Goal: Task Accomplishment & Management: Manage account settings

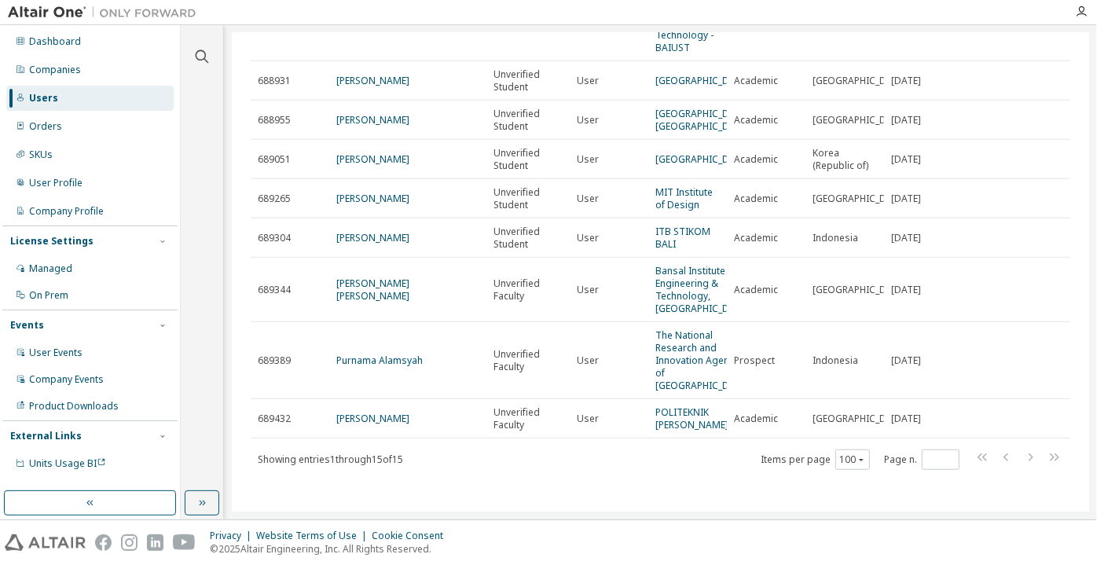
scroll to position [476, 0]
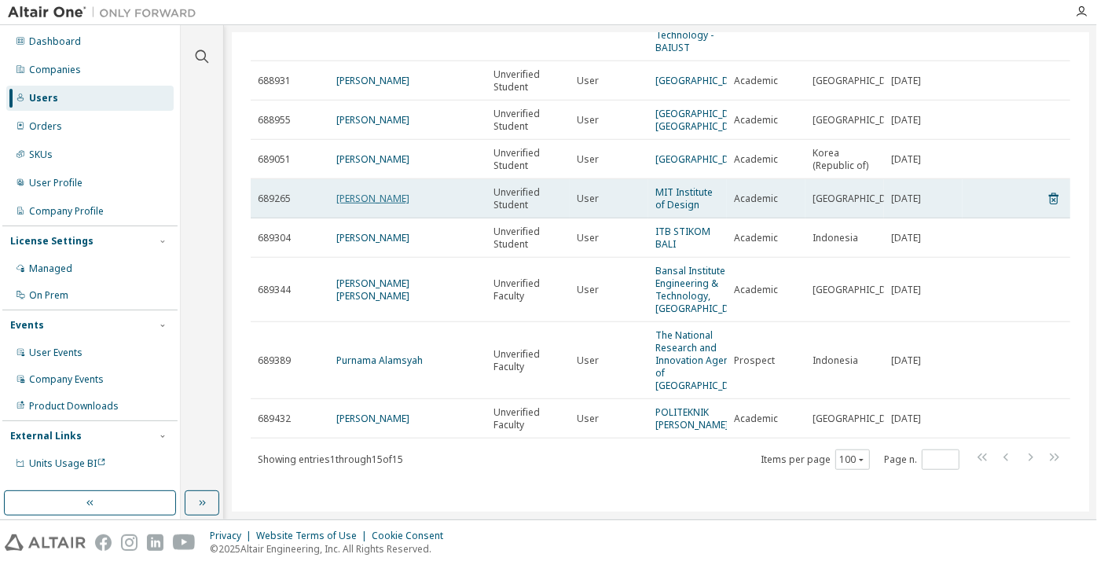
click at [374, 192] on link "Bruno Miyamotto" at bounding box center [372, 198] width 73 height 13
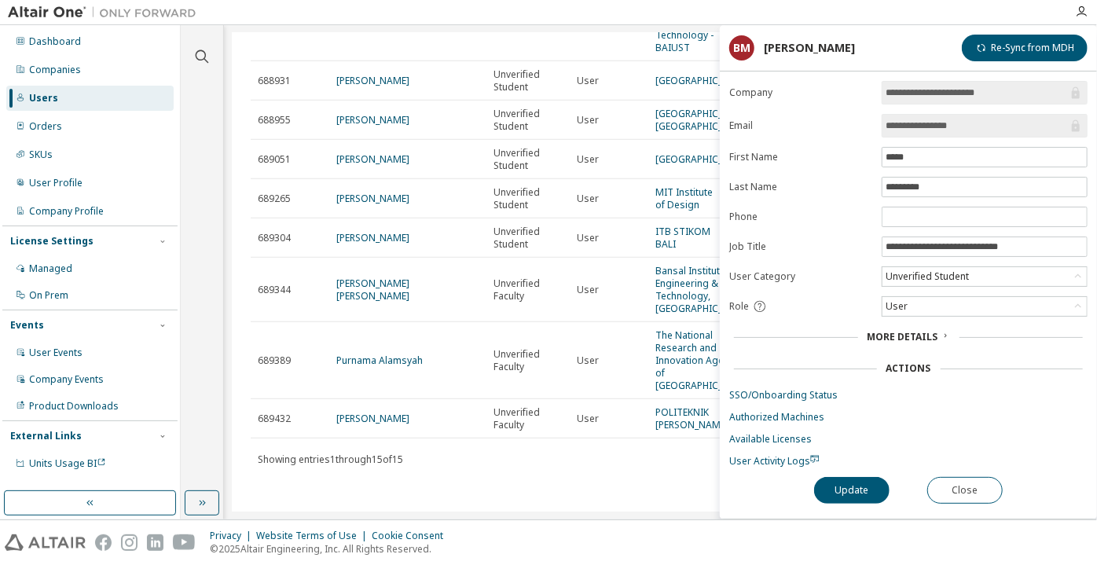
click at [990, 124] on input "**********" at bounding box center [977, 126] width 182 height 16
click at [962, 479] on button "Close" at bounding box center [965, 490] width 75 height 27
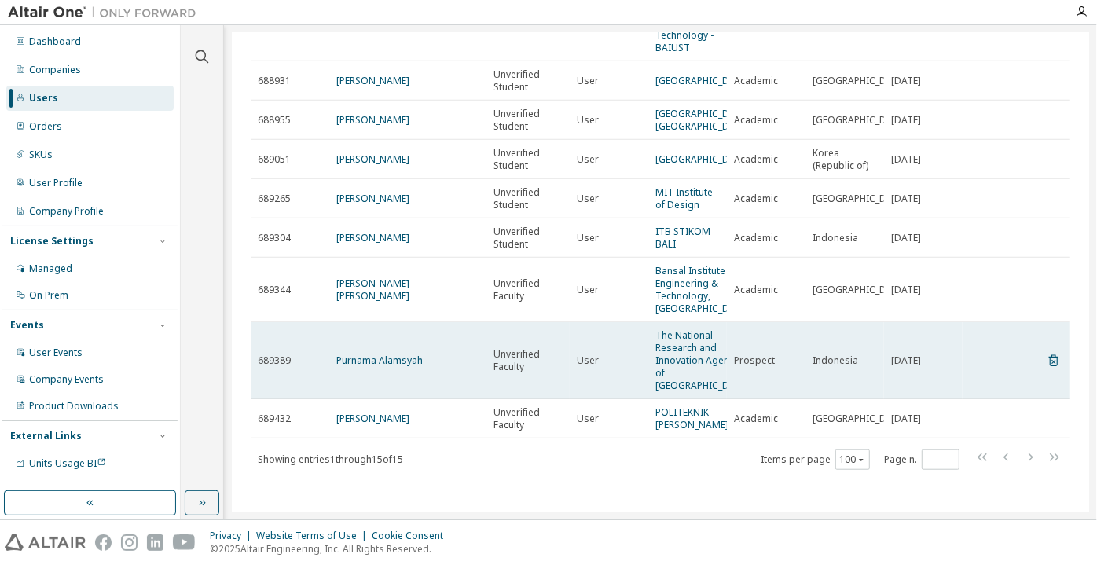
scroll to position [404, 0]
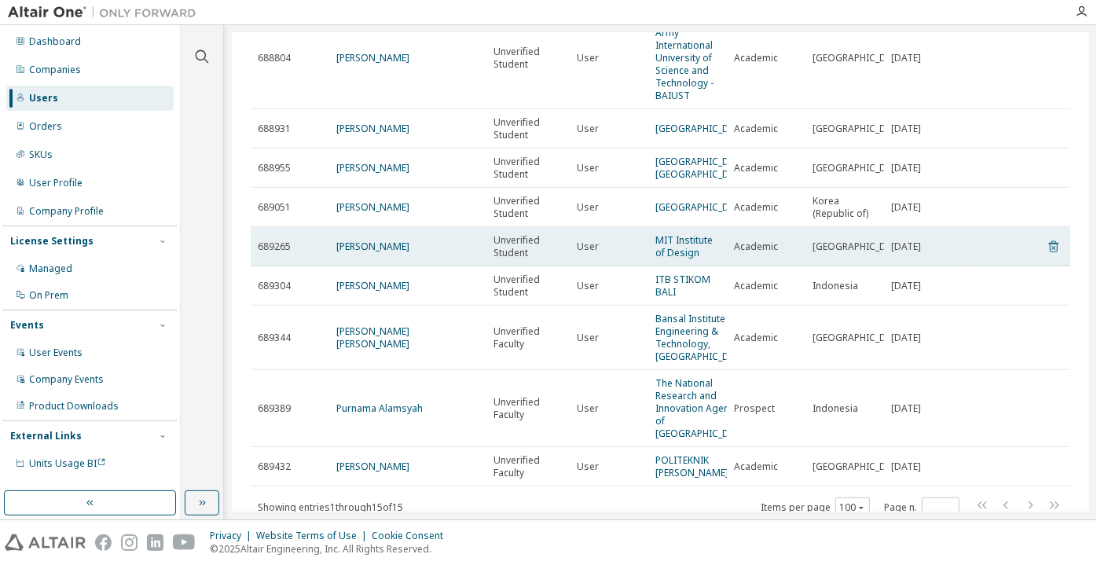
click at [1049, 253] on icon at bounding box center [1053, 247] width 9 height 12
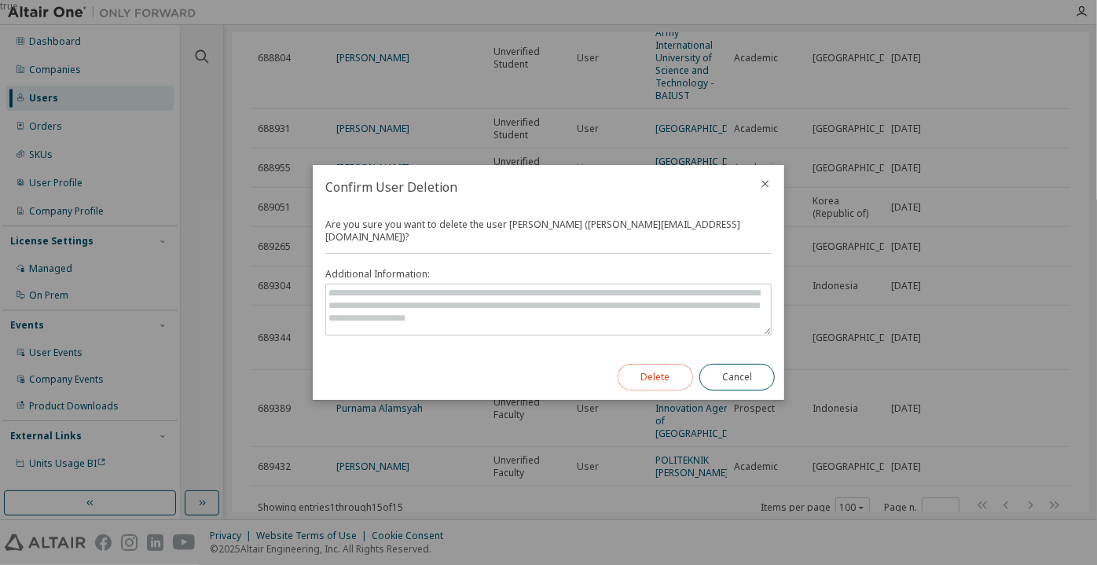
click at [673, 369] on button "Delete" at bounding box center [655, 377] width 75 height 27
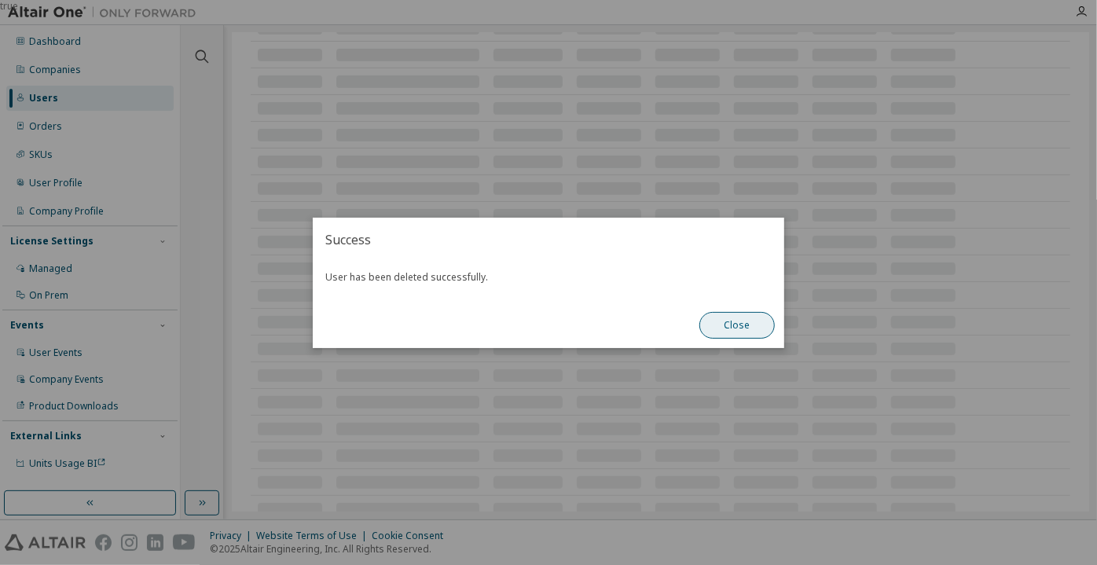
click at [729, 317] on button "Close" at bounding box center [737, 325] width 75 height 27
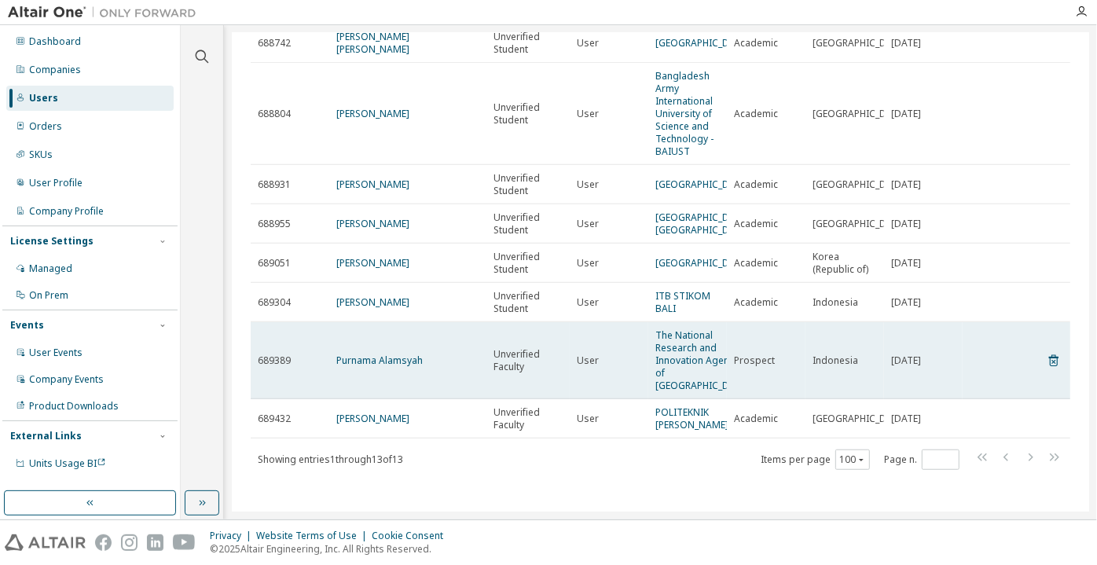
scroll to position [288, 0]
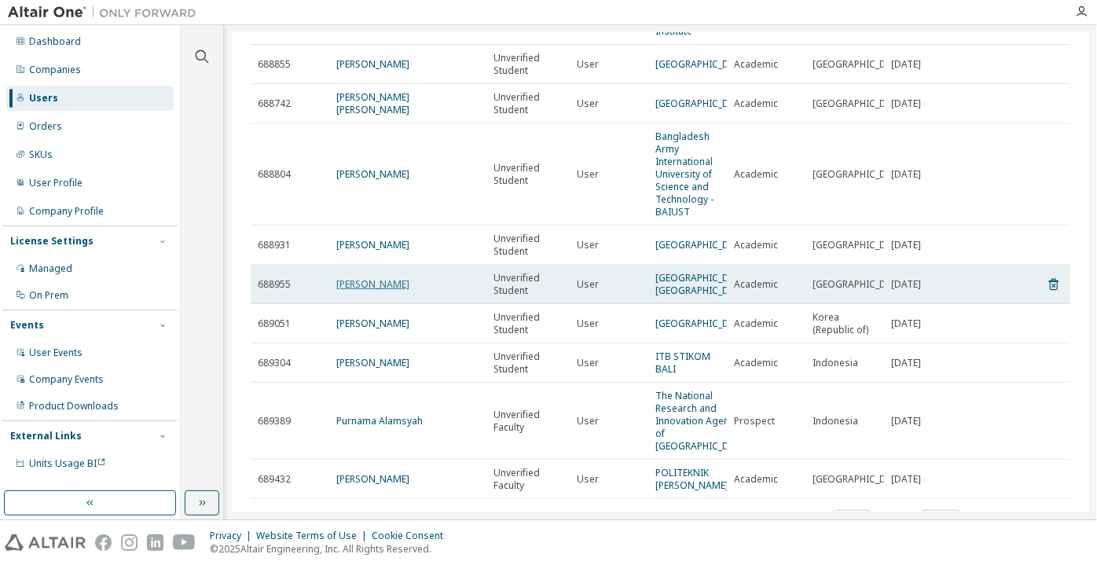
click at [372, 285] on link "Ayush Gupta" at bounding box center [372, 283] width 73 height 13
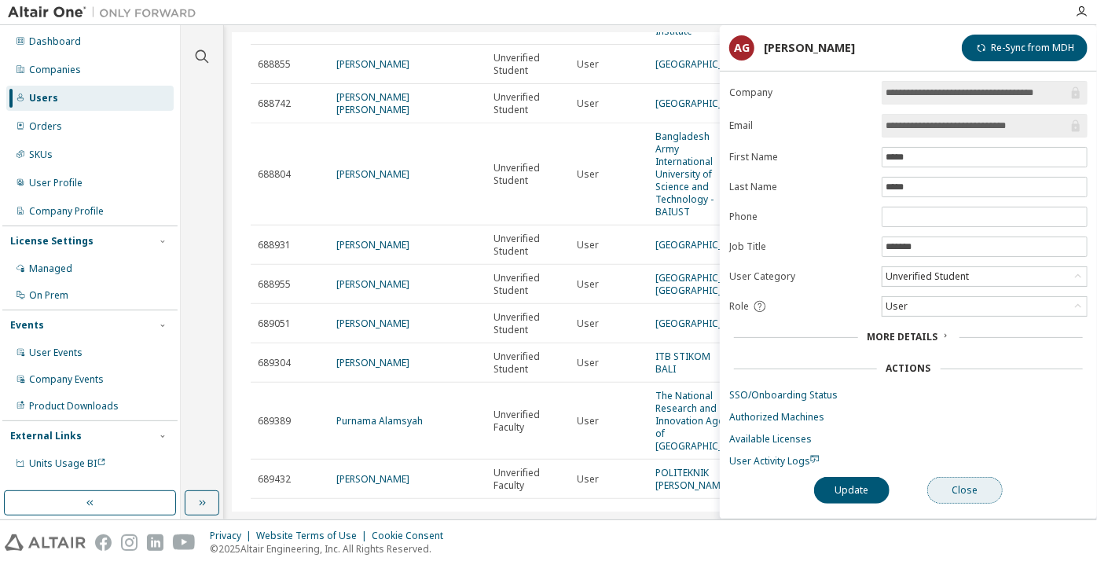
click at [962, 477] on button "Close" at bounding box center [965, 490] width 75 height 27
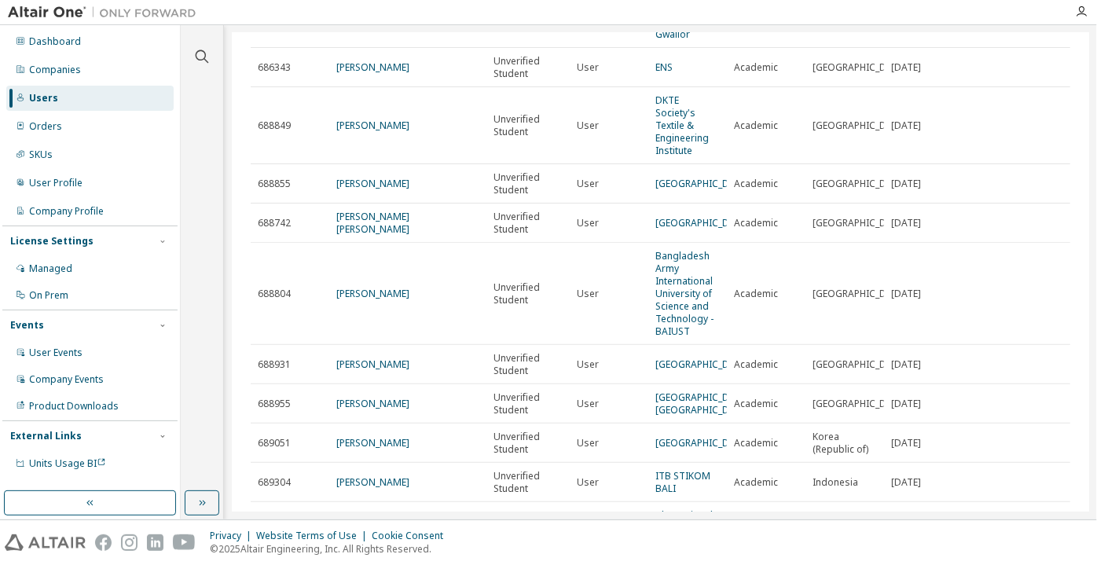
scroll to position [145, 0]
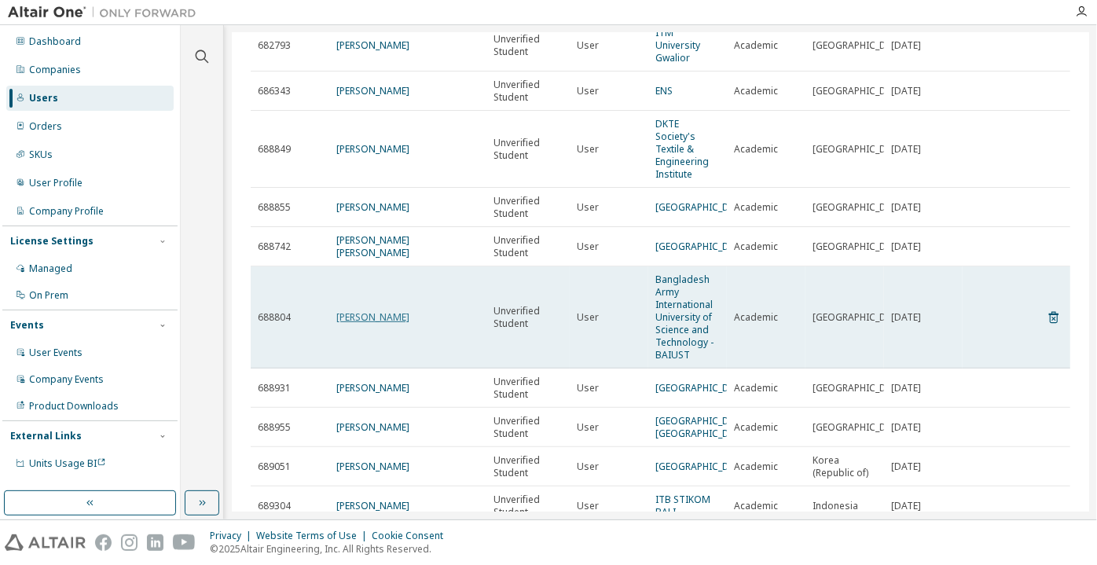
click at [366, 310] on link "[PERSON_NAME]" at bounding box center [372, 316] width 73 height 13
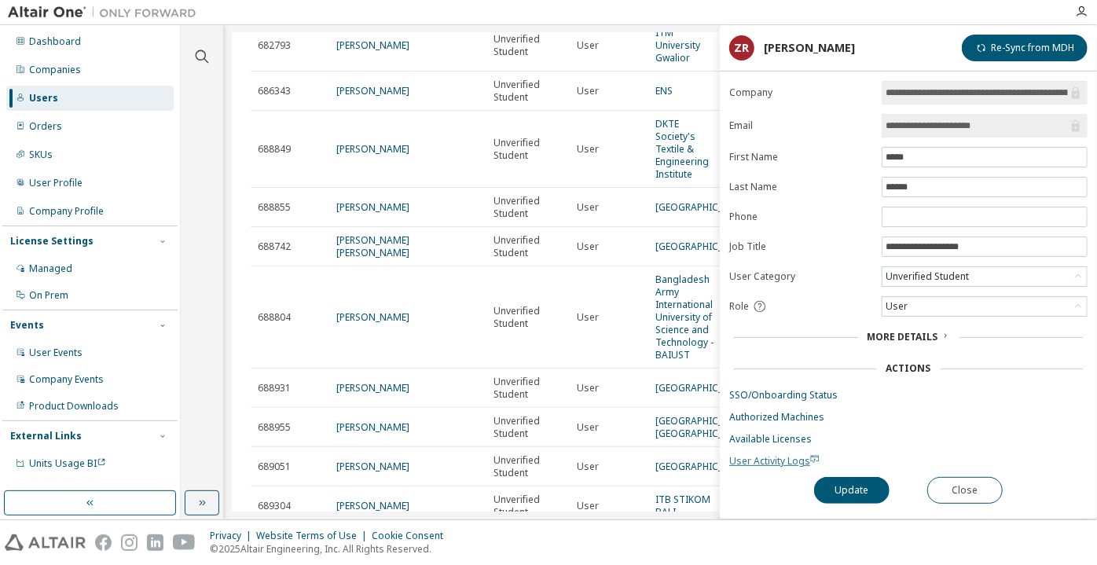
click at [749, 454] on span "User Activity Logs" at bounding box center [774, 460] width 90 height 13
click at [919, 279] on div "Unverified Student" at bounding box center [928, 276] width 88 height 17
click at [922, 353] on li "Verified Faculty" at bounding box center [984, 355] width 201 height 20
click at [854, 498] on button "Update" at bounding box center [851, 490] width 75 height 27
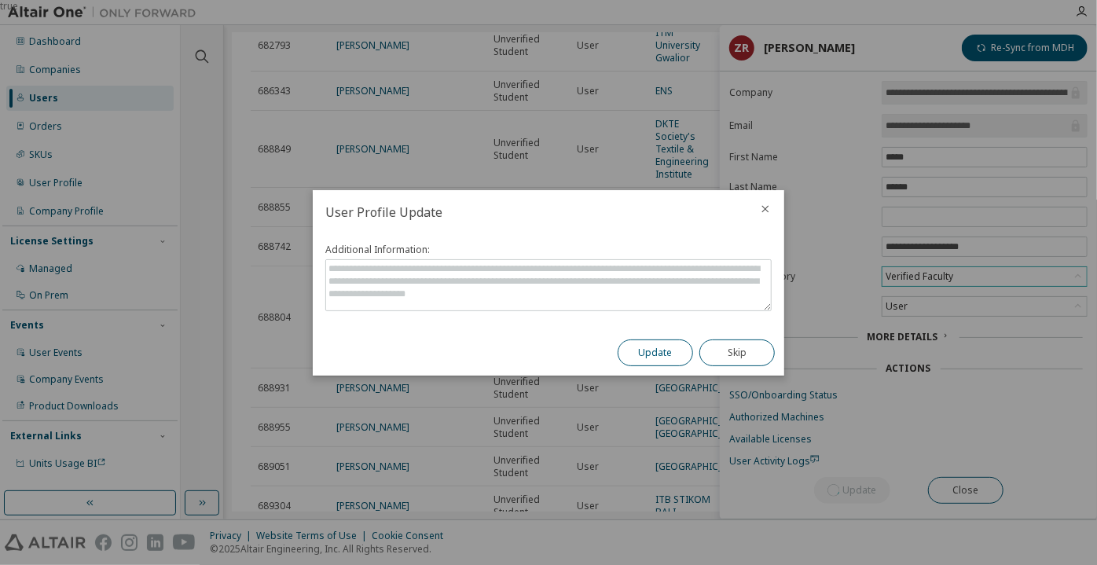
click at [646, 355] on button "Update" at bounding box center [655, 353] width 75 height 27
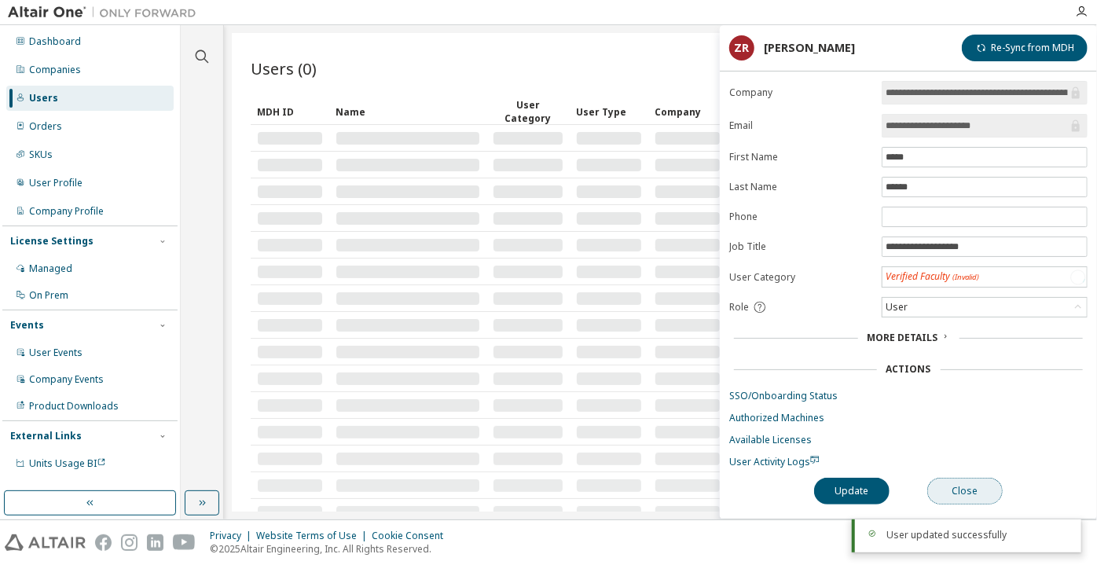
click at [940, 483] on button "Close" at bounding box center [965, 491] width 75 height 27
